Goal: Task Accomplishment & Management: Use online tool/utility

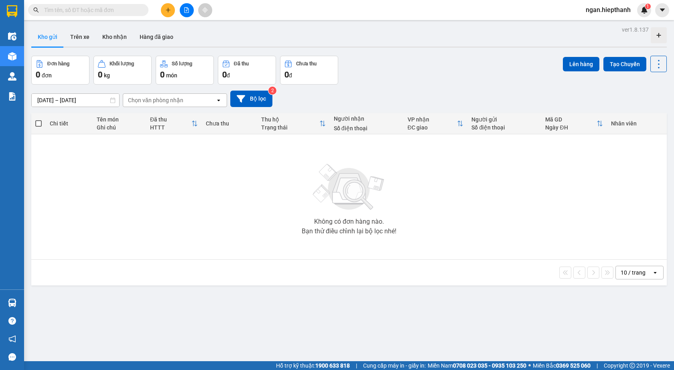
click at [188, 8] on icon "file-add" at bounding box center [187, 10] width 4 height 6
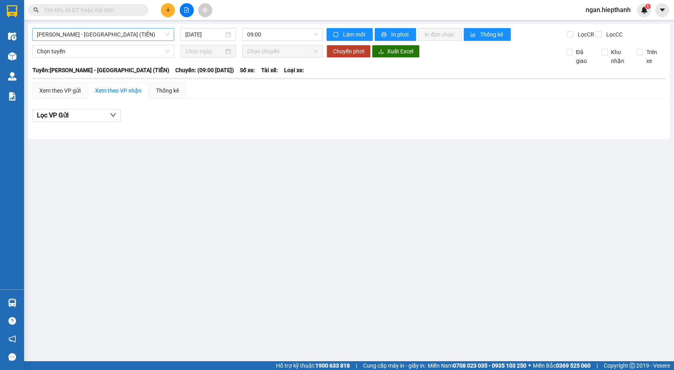
click at [100, 37] on span "[PERSON_NAME] - [GEOGRAPHIC_DATA] (TIỀN)" at bounding box center [103, 34] width 132 height 12
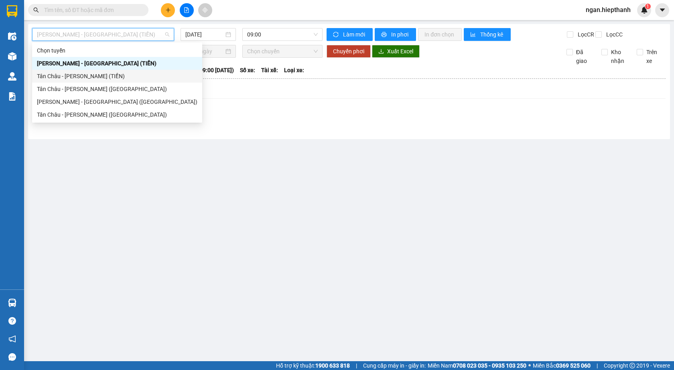
click at [67, 76] on div "Tân Châu - [PERSON_NAME] (TIỀN)" at bounding box center [117, 76] width 161 height 9
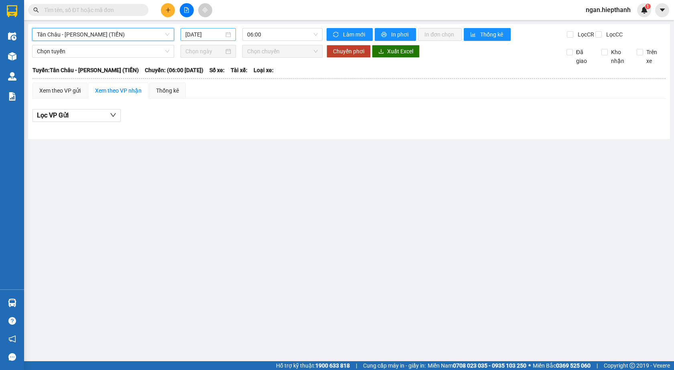
click at [196, 33] on input "[DATE]" at bounding box center [204, 34] width 39 height 9
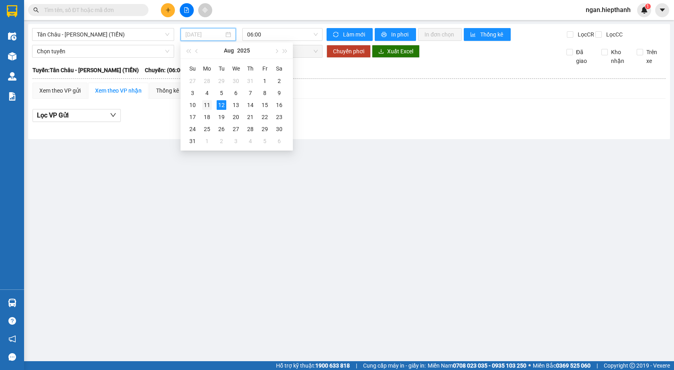
click at [208, 104] on div "11" at bounding box center [207, 105] width 10 height 10
type input "[DATE]"
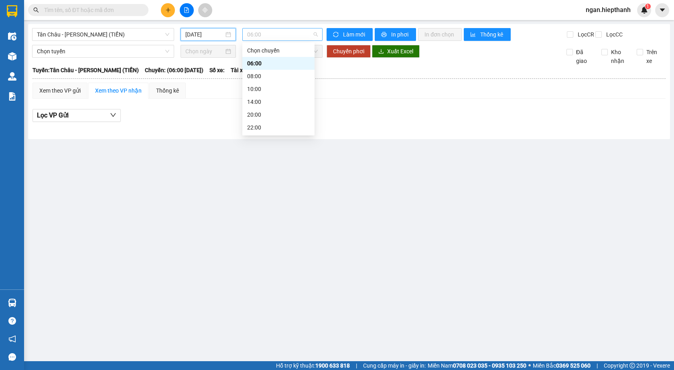
click at [253, 31] on span "06:00" at bounding box center [282, 34] width 71 height 12
click at [259, 130] on div "22:00" at bounding box center [278, 127] width 63 height 9
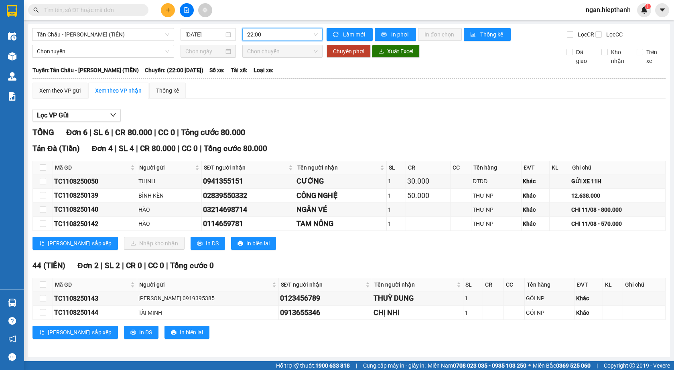
type input "3"
click at [121, 31] on span "Tân Châu - [PERSON_NAME] (TIỀN)" at bounding box center [103, 34] width 132 height 12
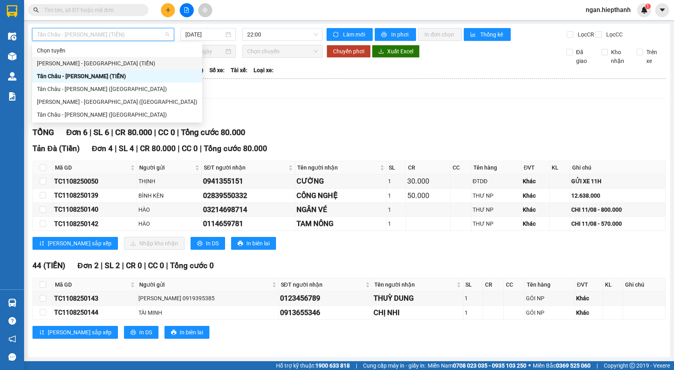
click at [64, 61] on div "[PERSON_NAME] - [GEOGRAPHIC_DATA] (TIỀN)" at bounding box center [117, 63] width 161 height 9
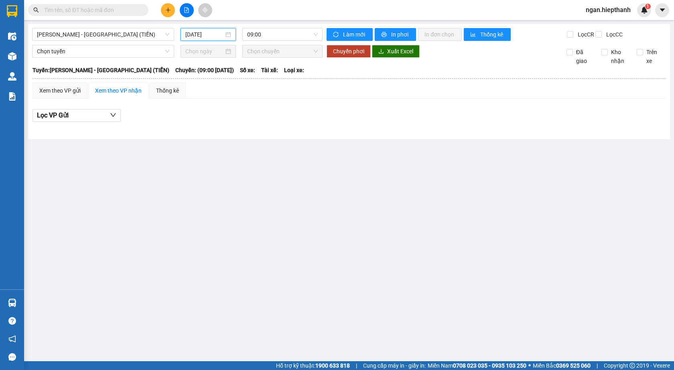
click at [190, 35] on input "[DATE]" at bounding box center [204, 34] width 39 height 9
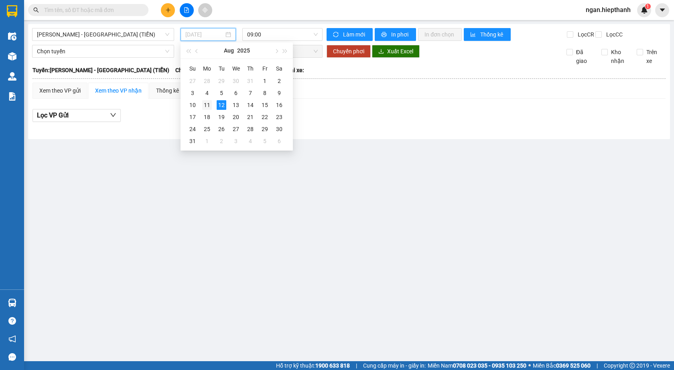
click at [207, 108] on div "11" at bounding box center [207, 105] width 10 height 10
type input "[DATE]"
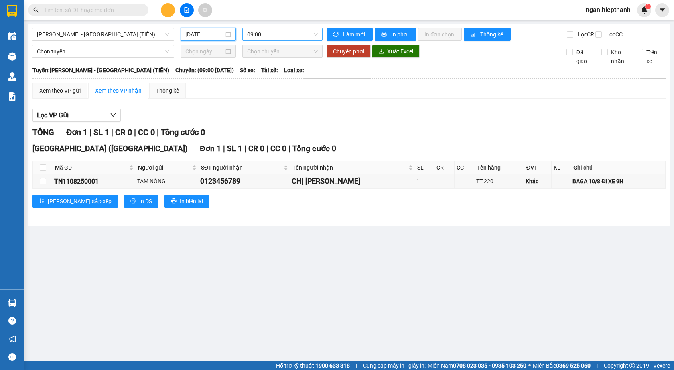
click at [263, 35] on span "09:00" at bounding box center [282, 34] width 71 height 12
click at [256, 75] on div "11:00" at bounding box center [278, 76] width 63 height 9
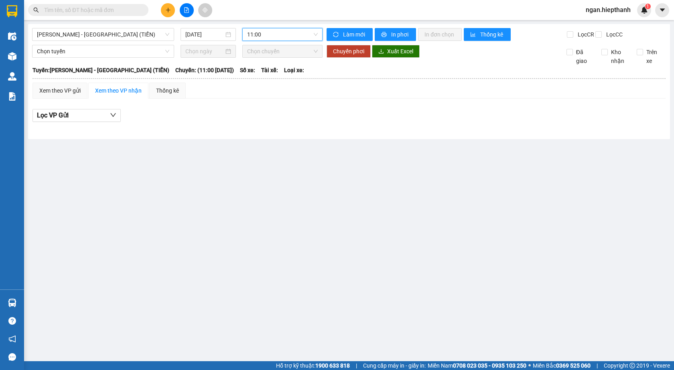
click at [274, 33] on span "11:00" at bounding box center [282, 34] width 71 height 12
click at [269, 67] on div "09:00" at bounding box center [278, 63] width 63 height 9
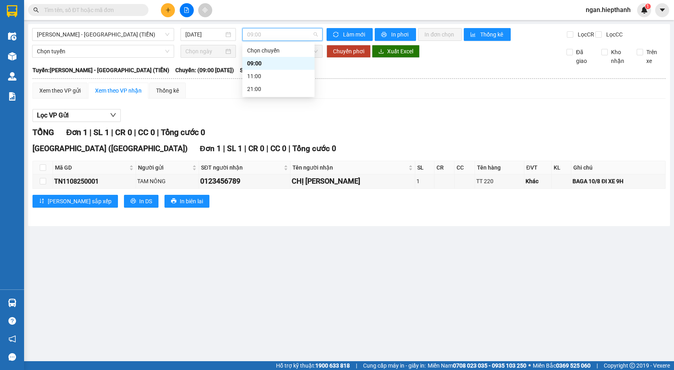
click at [271, 31] on span "09:00" at bounding box center [282, 34] width 71 height 12
click at [271, 87] on div "21:00" at bounding box center [278, 89] width 63 height 9
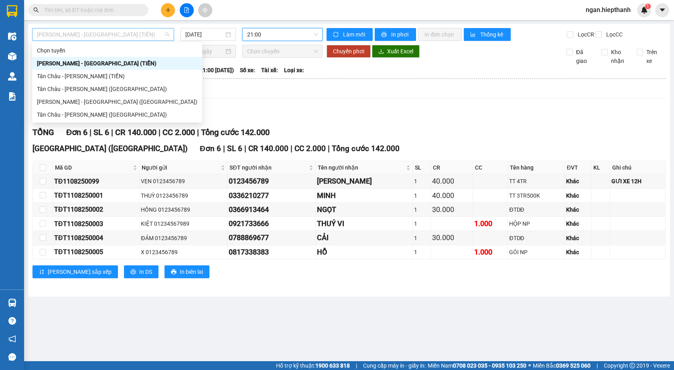
click at [88, 34] on span "[PERSON_NAME] - [GEOGRAPHIC_DATA] (TIỀN)" at bounding box center [103, 34] width 132 height 12
click at [64, 79] on div "Tân Châu - [PERSON_NAME] (TIỀN)" at bounding box center [117, 76] width 161 height 9
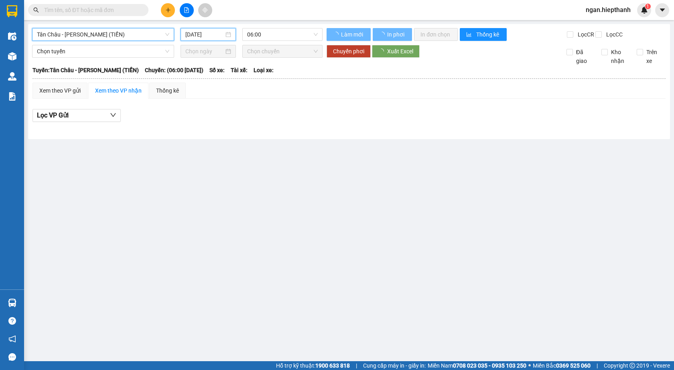
click at [201, 34] on input "[DATE]" at bounding box center [204, 34] width 39 height 9
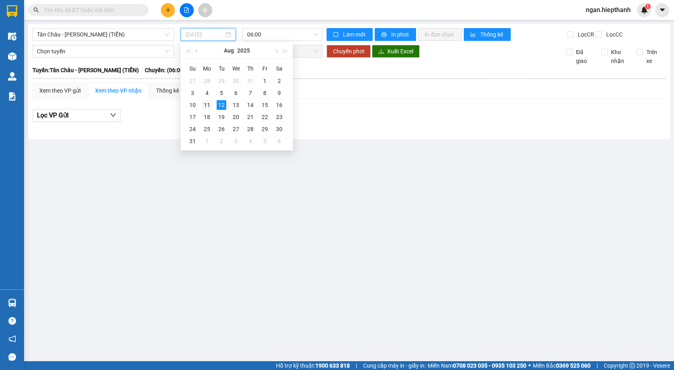
click at [208, 105] on div "11" at bounding box center [207, 105] width 10 height 10
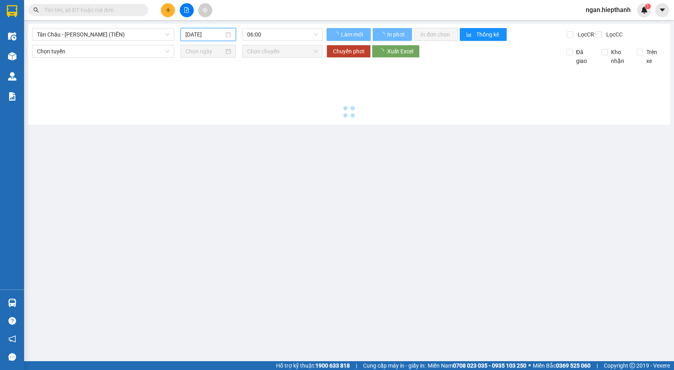
type input "[DATE]"
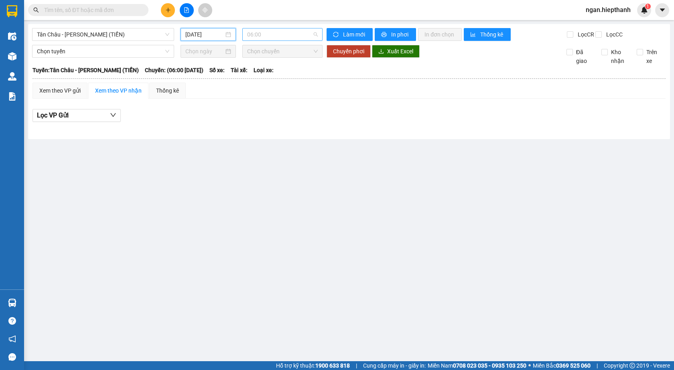
drag, startPoint x: 268, startPoint y: 32, endPoint x: 262, endPoint y: 46, distance: 15.0
click at [268, 32] on span "06:00" at bounding box center [282, 34] width 71 height 12
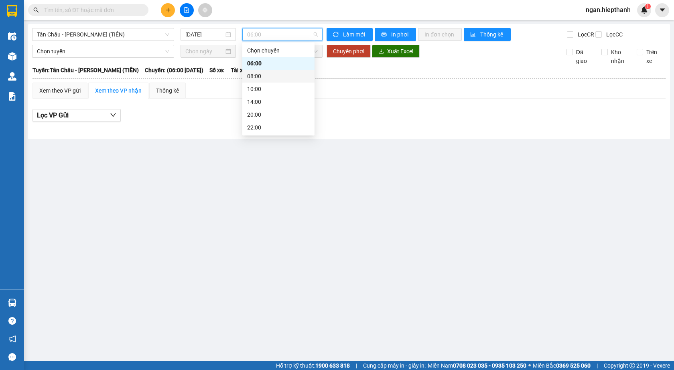
click at [258, 79] on div "08:00" at bounding box center [278, 76] width 63 height 9
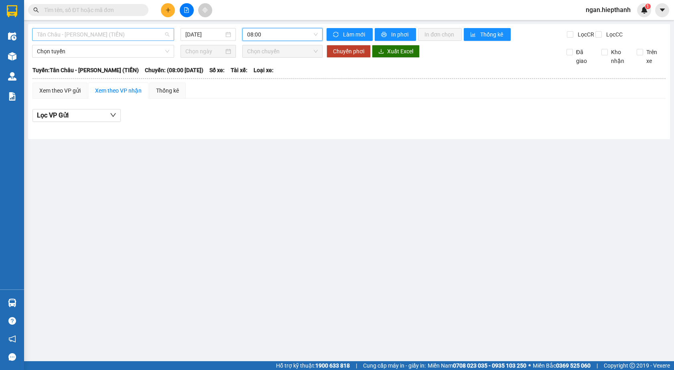
click at [65, 30] on span "Tân Châu - [PERSON_NAME] (TIỀN)" at bounding box center [103, 34] width 132 height 12
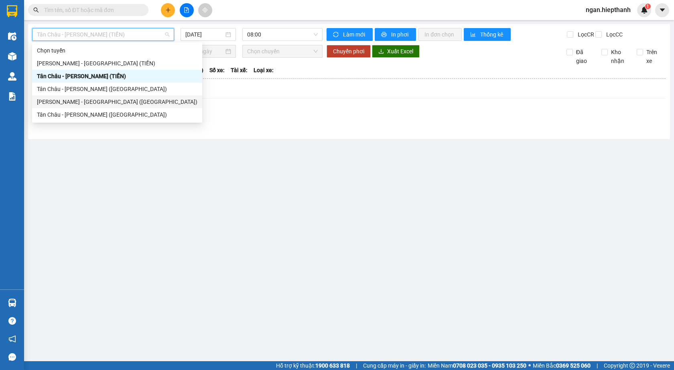
click at [48, 104] on div "[PERSON_NAME] - [GEOGRAPHIC_DATA] ([GEOGRAPHIC_DATA])" at bounding box center [117, 102] width 161 height 9
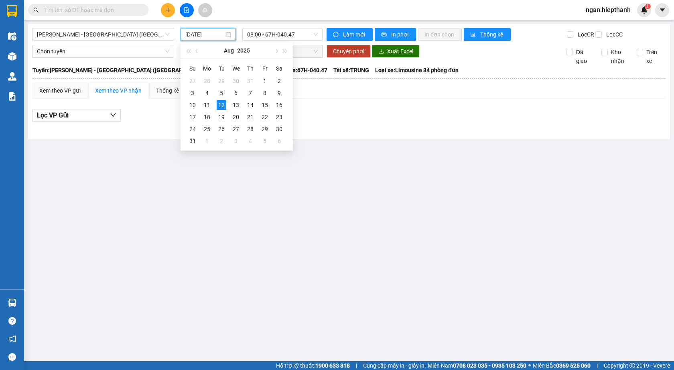
click at [192, 34] on input "[DATE]" at bounding box center [204, 34] width 39 height 9
click at [209, 108] on div "11" at bounding box center [207, 105] width 10 height 10
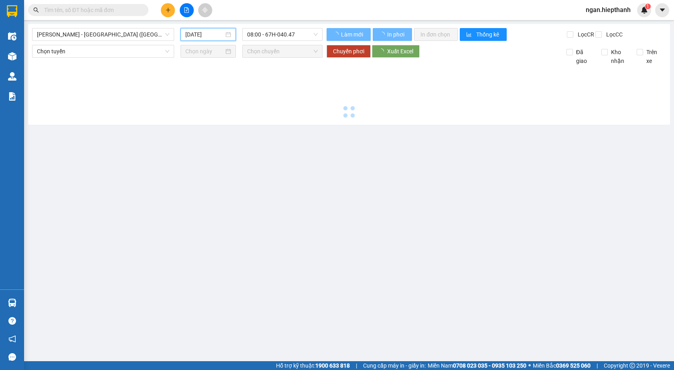
type input "[DATE]"
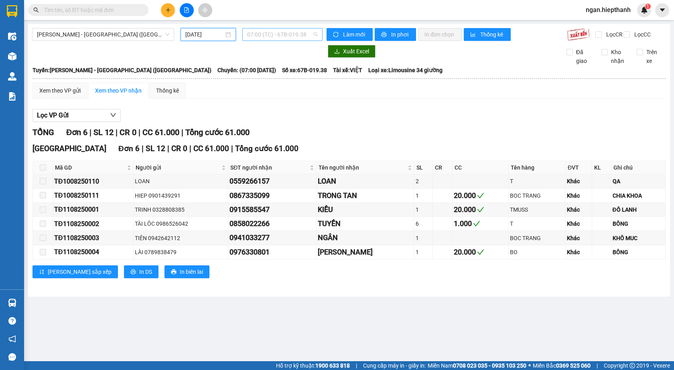
click at [264, 34] on span "07:00 (TC) - 67B-019.38" at bounding box center [282, 34] width 71 height 12
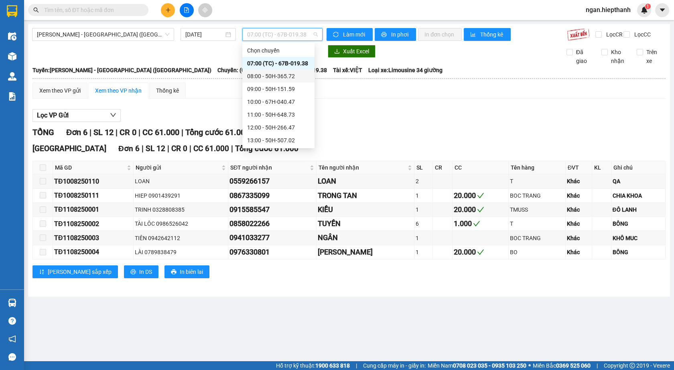
click at [256, 77] on div "08:00 - 50H-365.72" at bounding box center [278, 76] width 63 height 9
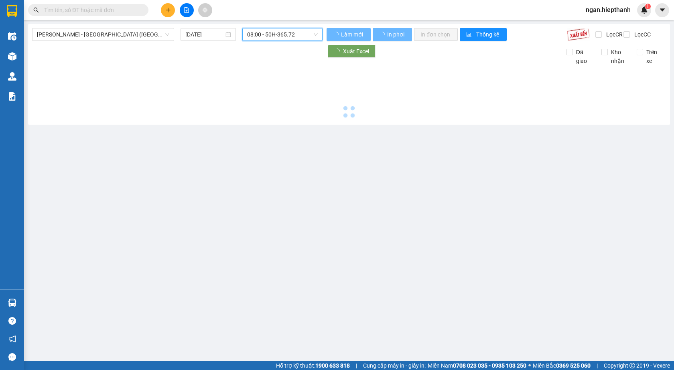
click at [261, 35] on span "08:00 - 50H-365.72" at bounding box center [282, 34] width 71 height 12
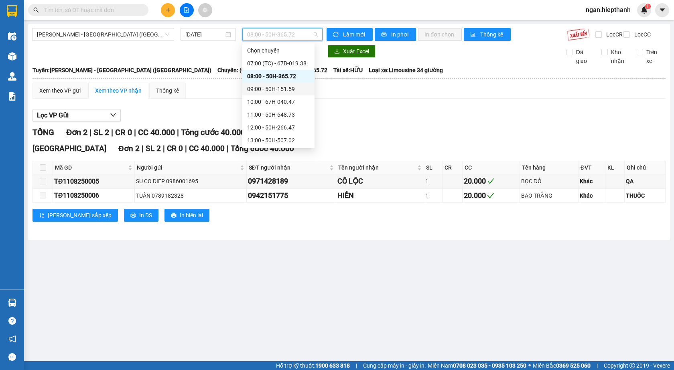
click at [255, 89] on div "09:00 - 50H-151.59" at bounding box center [278, 89] width 63 height 9
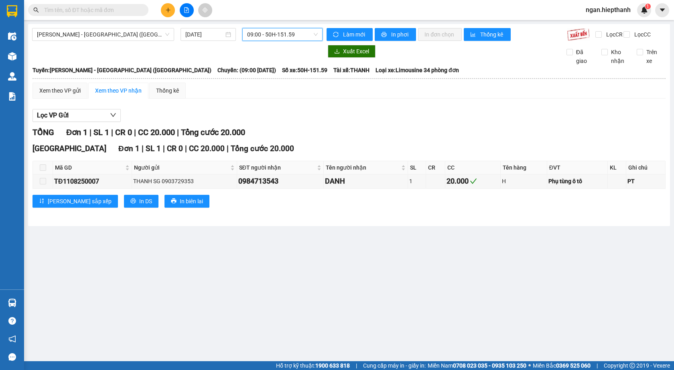
drag, startPoint x: 259, startPoint y: 35, endPoint x: 258, endPoint y: 40, distance: 5.4
click at [259, 35] on span "09:00 - 50H-151.59" at bounding box center [282, 34] width 71 height 12
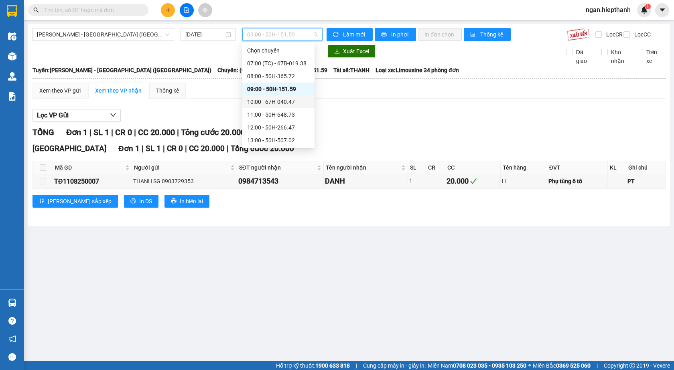
click at [250, 103] on div "10:00 - 67H-040.47" at bounding box center [278, 102] width 63 height 9
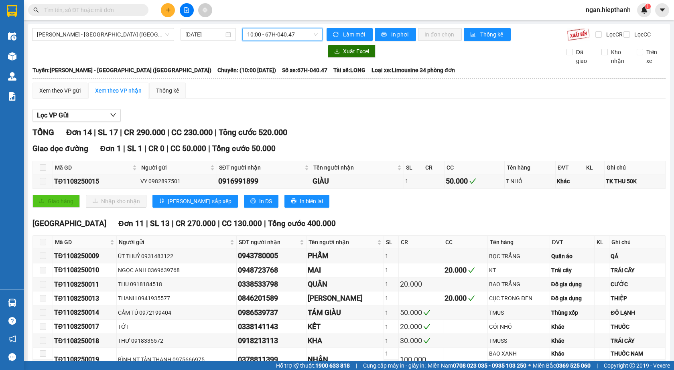
click at [260, 34] on span "10:00 - 67H-040.47" at bounding box center [282, 34] width 71 height 12
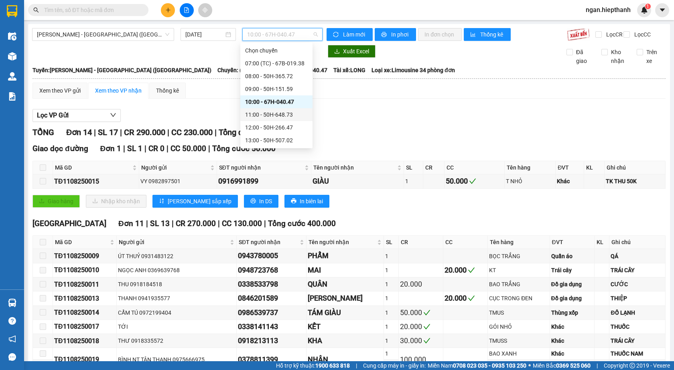
click at [264, 120] on div "11:00 - 50H-648.73" at bounding box center [276, 114] width 72 height 13
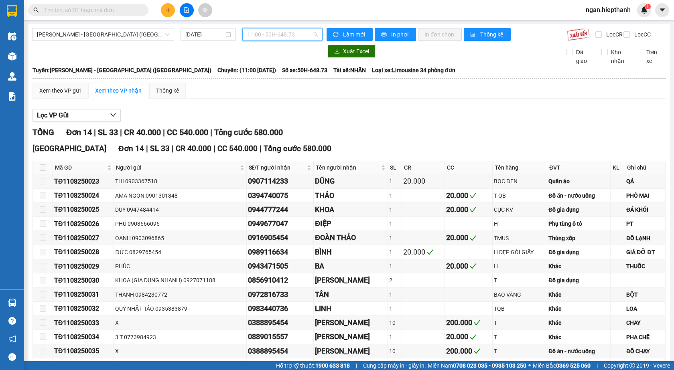
click at [257, 36] on span "11:00 - 50H-648.73" at bounding box center [282, 34] width 71 height 12
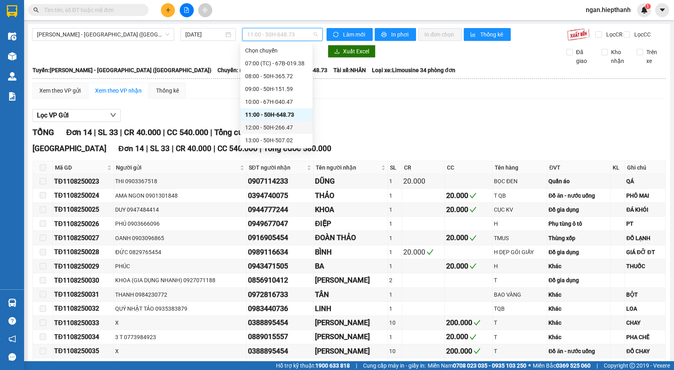
click at [257, 126] on div "12:00 - 50H-266.47" at bounding box center [276, 127] width 63 height 9
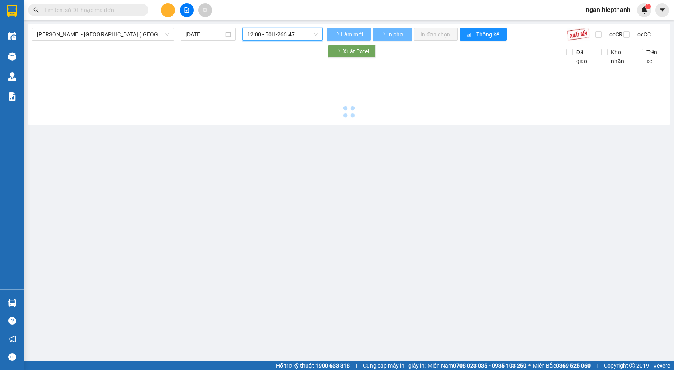
click at [256, 34] on span "12:00 - 50H-266.47" at bounding box center [282, 34] width 71 height 12
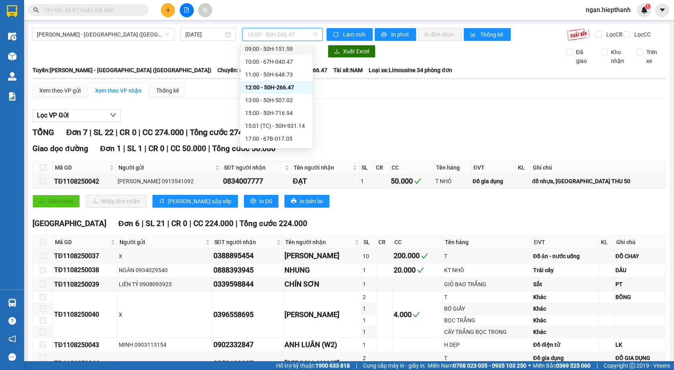
scroll to position [77, 0]
click at [268, 59] on div "13:00 - 50H-507.02" at bounding box center [276, 63] width 63 height 9
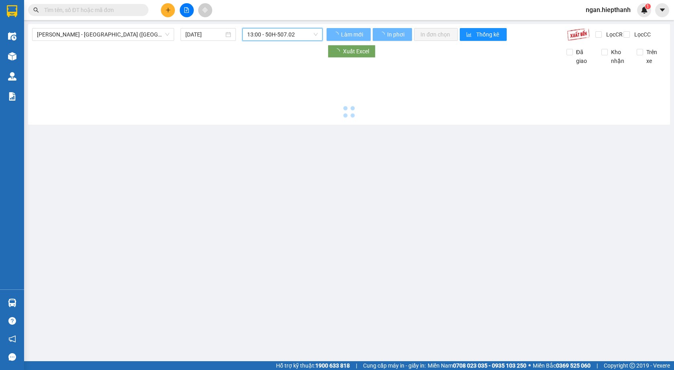
click at [265, 33] on span "13:00 - 50H-507.02" at bounding box center [282, 34] width 71 height 12
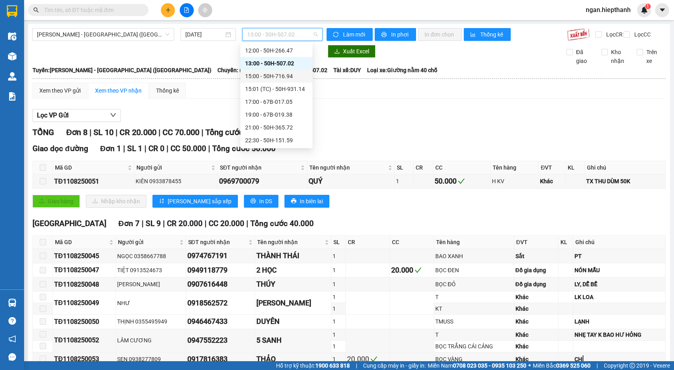
click at [258, 75] on div "15:00 - 50H-716.94" at bounding box center [276, 76] width 63 height 9
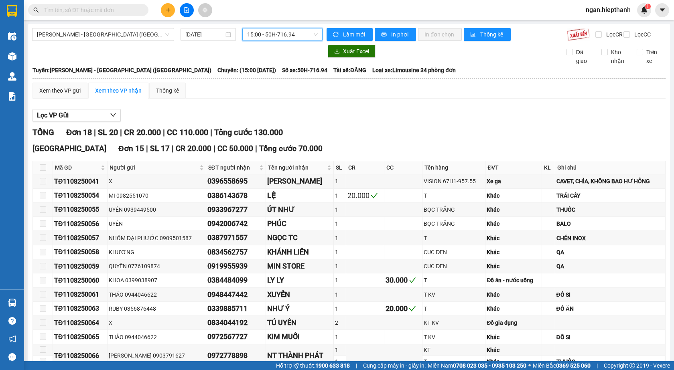
click at [272, 35] on span "15:00 - 50H-716.94" at bounding box center [282, 34] width 71 height 12
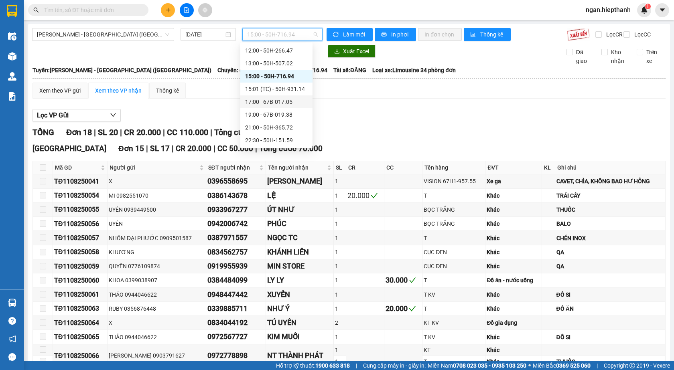
click at [273, 101] on div "17:00 - 67B-017.05" at bounding box center [276, 102] width 63 height 9
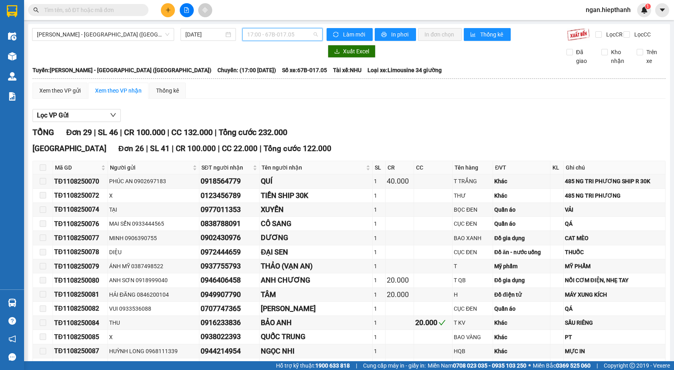
click at [268, 33] on span "17:00 - 67B-017.05" at bounding box center [282, 34] width 71 height 12
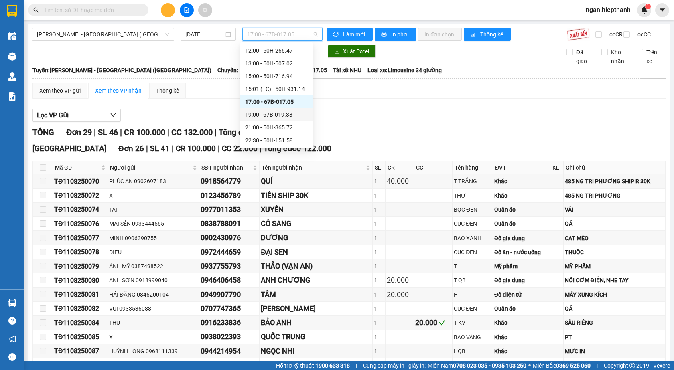
click at [262, 116] on div "19:00 - 67B-019.38" at bounding box center [276, 114] width 63 height 9
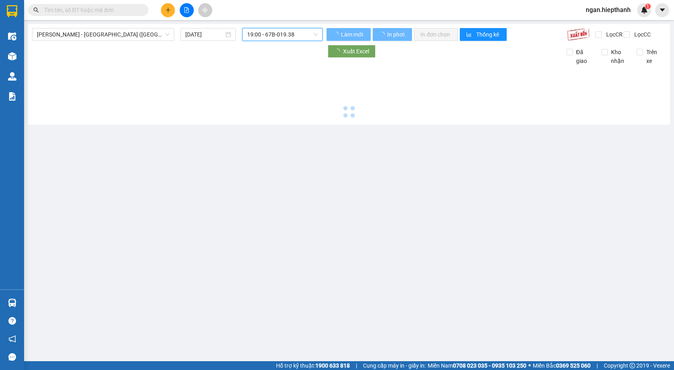
click at [260, 35] on span "19:00 - 67B-019.38" at bounding box center [282, 34] width 71 height 12
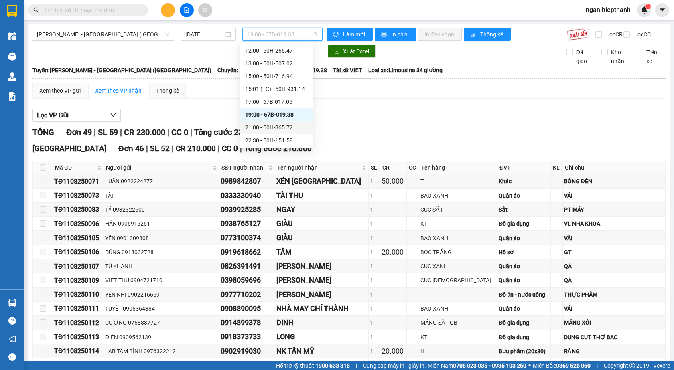
click at [268, 128] on div "21:00 - 50H-365.72" at bounding box center [276, 127] width 63 height 9
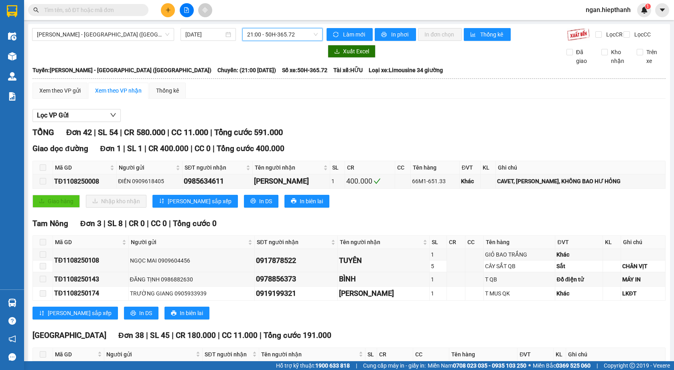
click at [266, 34] on span "21:00 - 50H-365.72" at bounding box center [282, 34] width 71 height 12
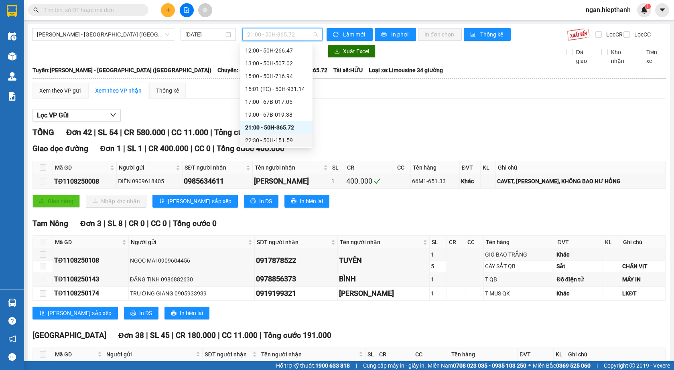
click at [267, 140] on div "22:30 - 50H-151.59" at bounding box center [276, 140] width 63 height 9
